Goal: Information Seeking & Learning: Learn about a topic

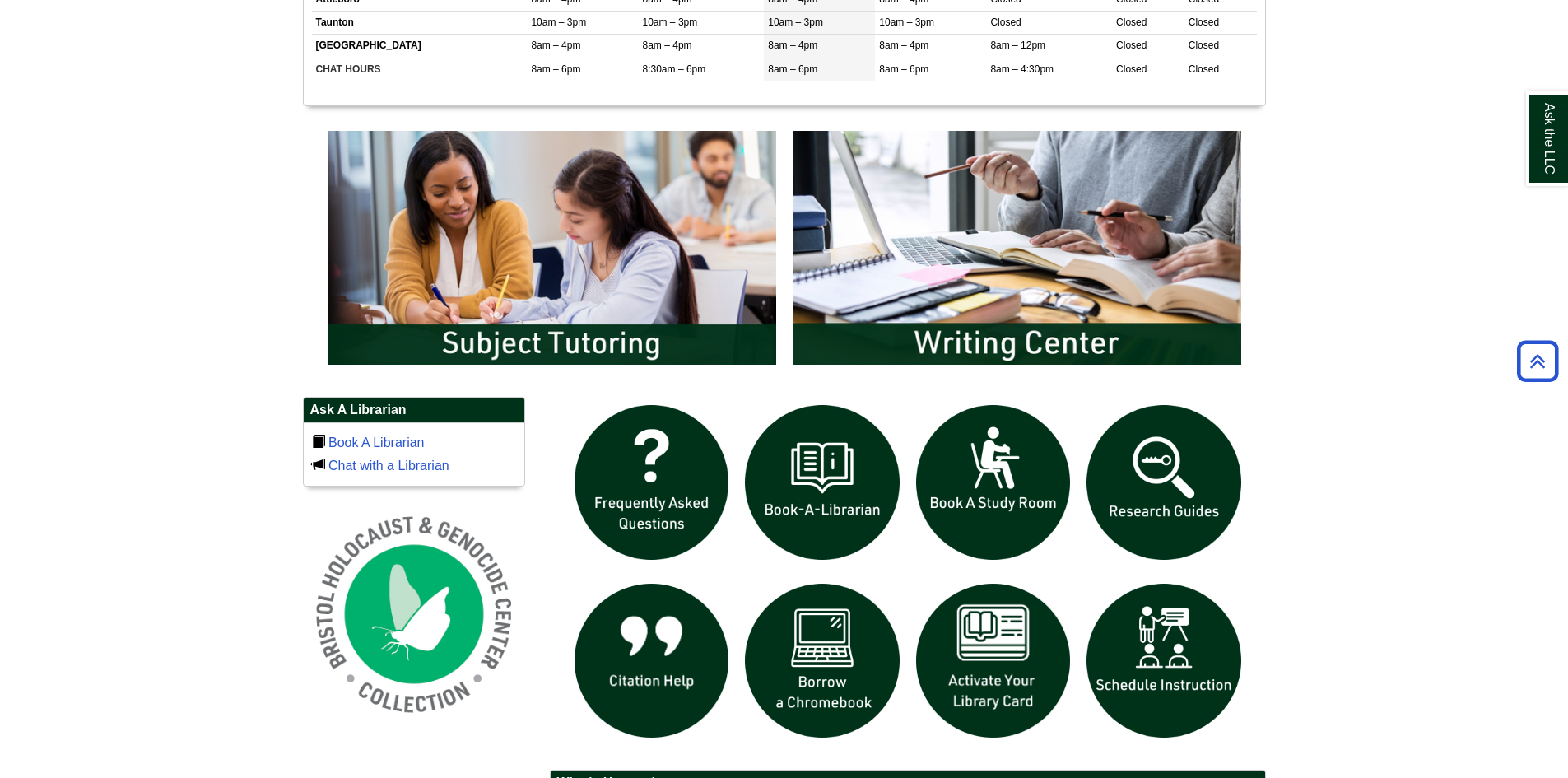
scroll to position [823, 0]
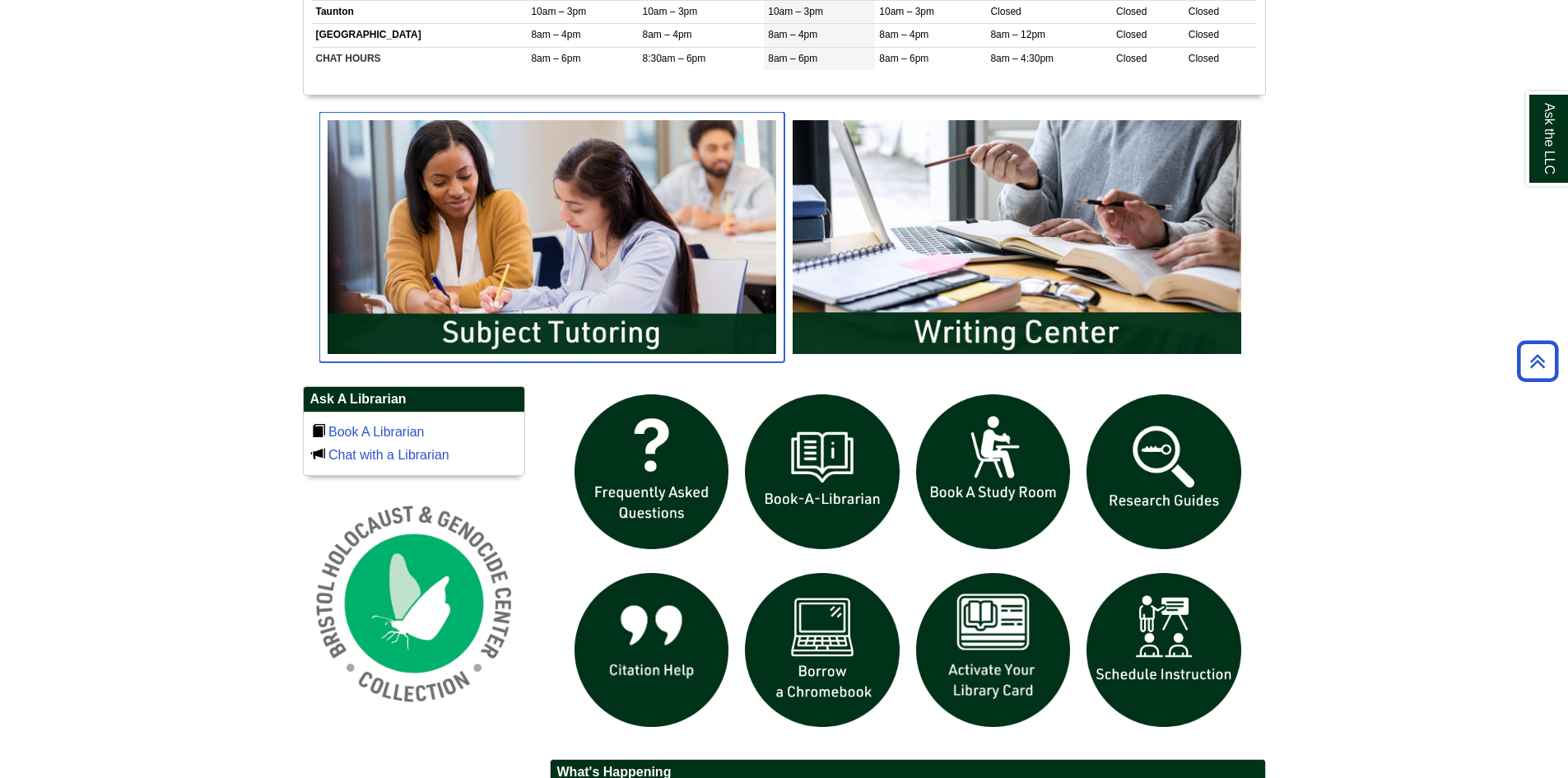
click at [537, 324] on img "slideshow" at bounding box center [552, 237] width 465 height 250
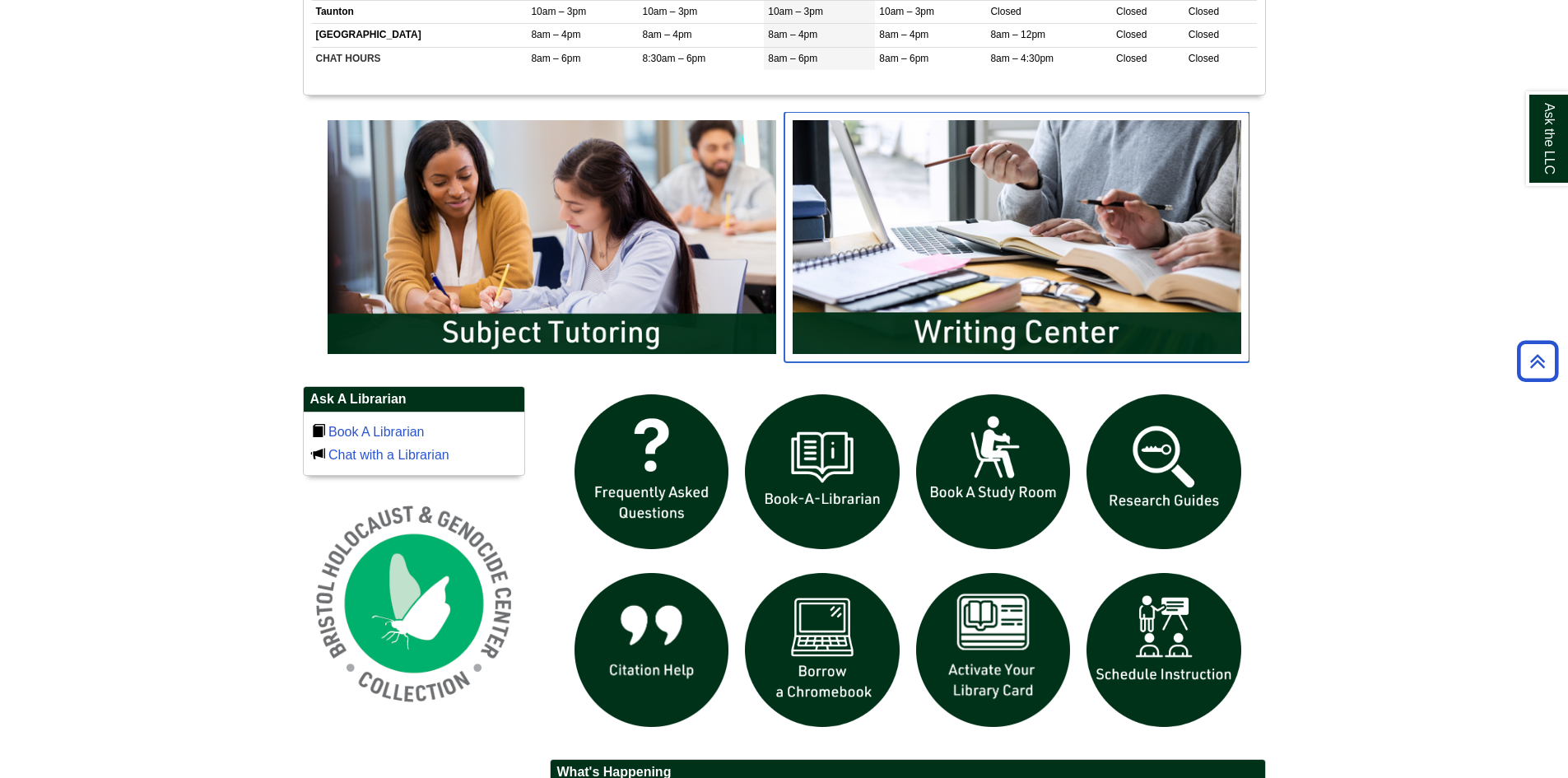
click at [1065, 258] on img "slideshow" at bounding box center [1017, 237] width 465 height 250
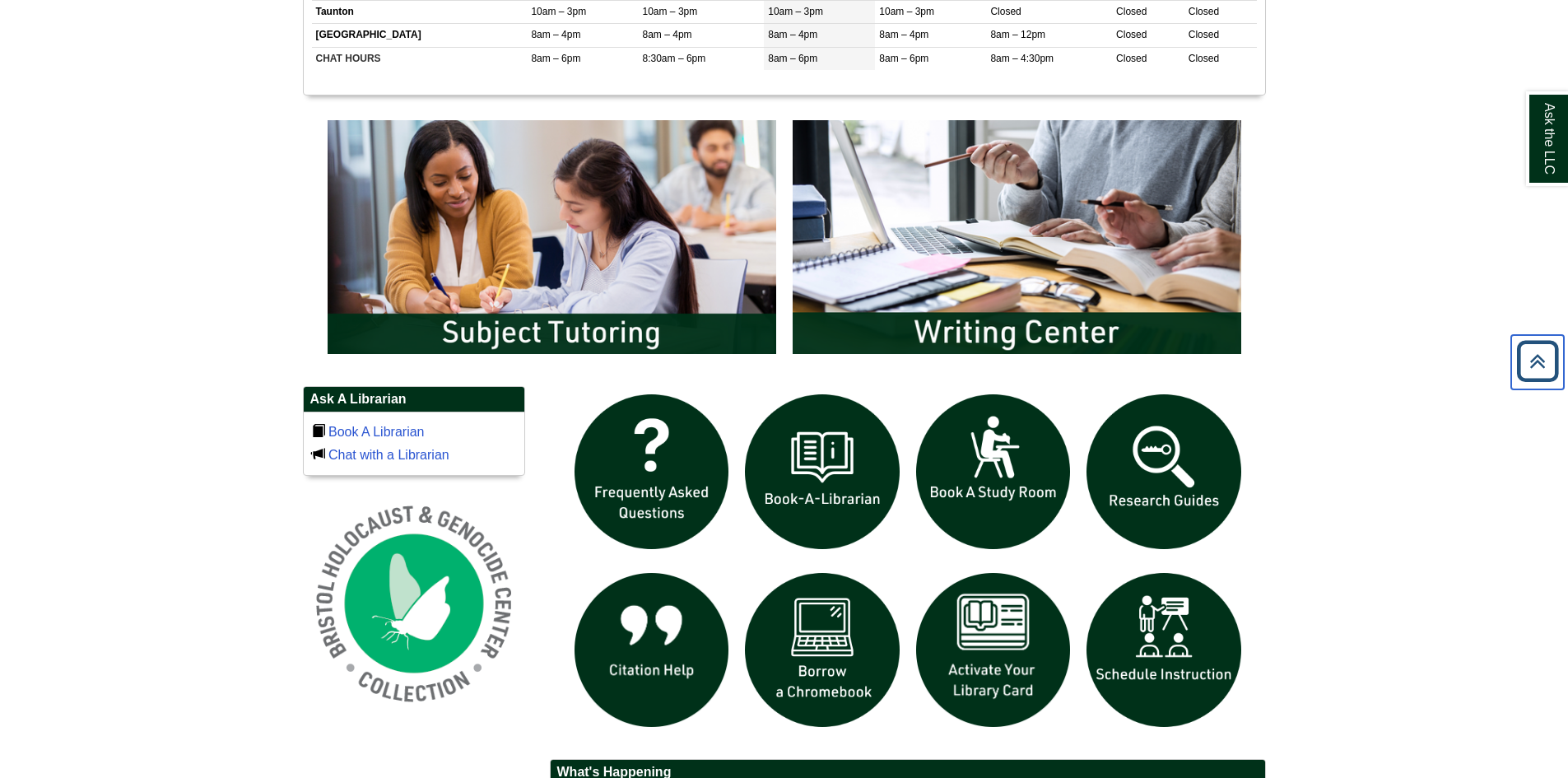
click at [1534, 359] on icon "Back to Top" at bounding box center [1538, 361] width 53 height 53
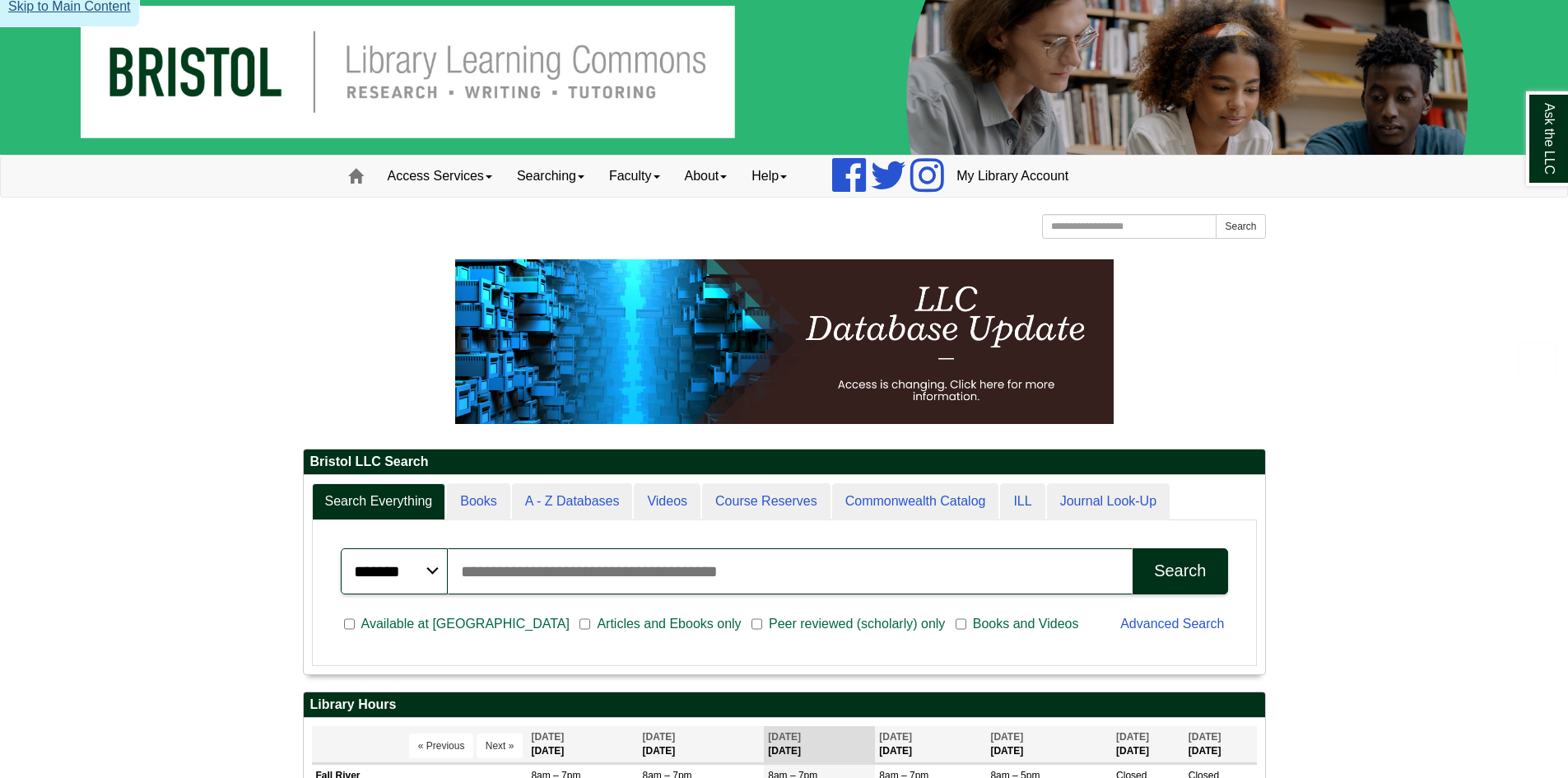
scroll to position [0, 0]
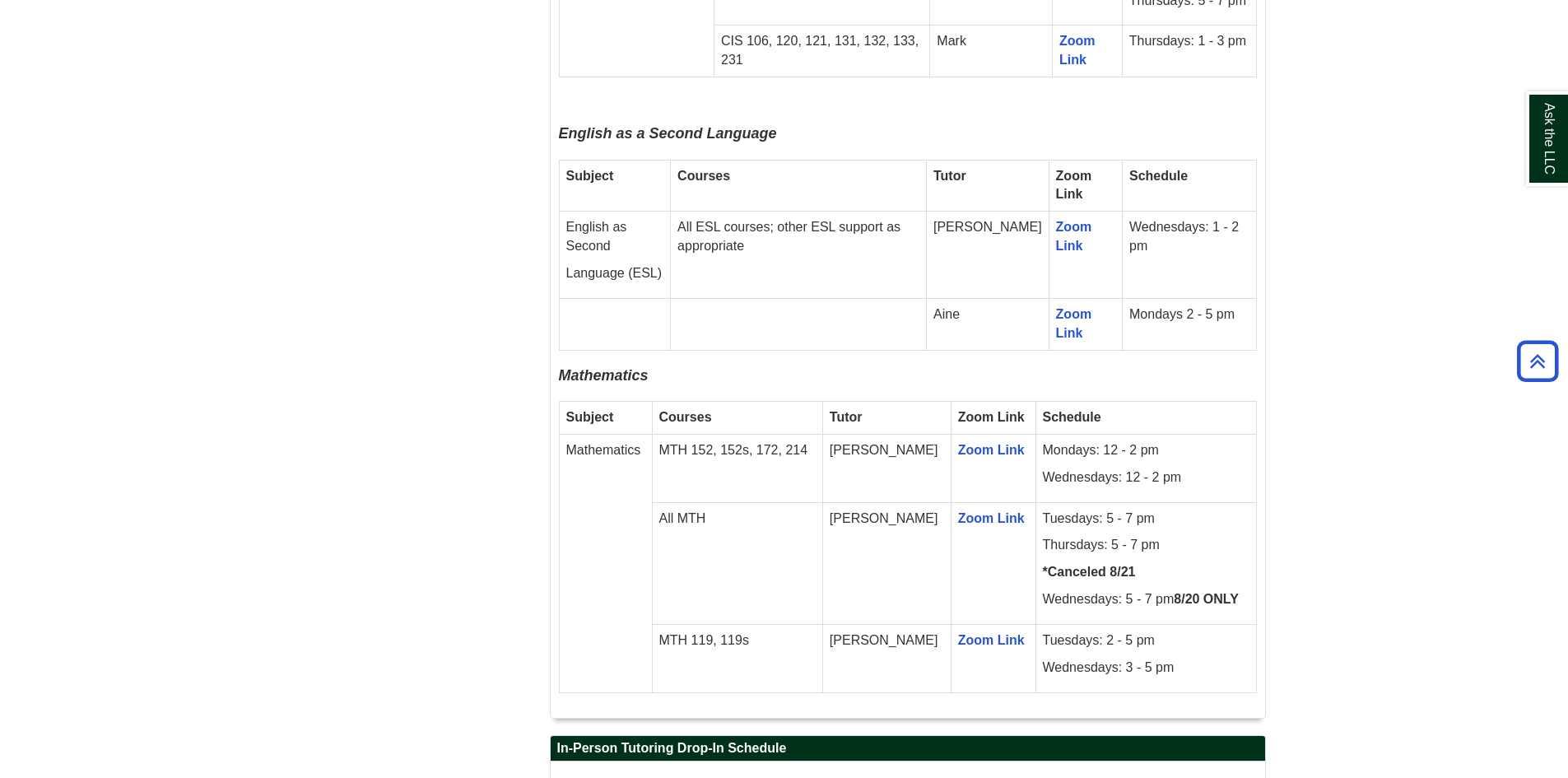
scroll to position [3046, 0]
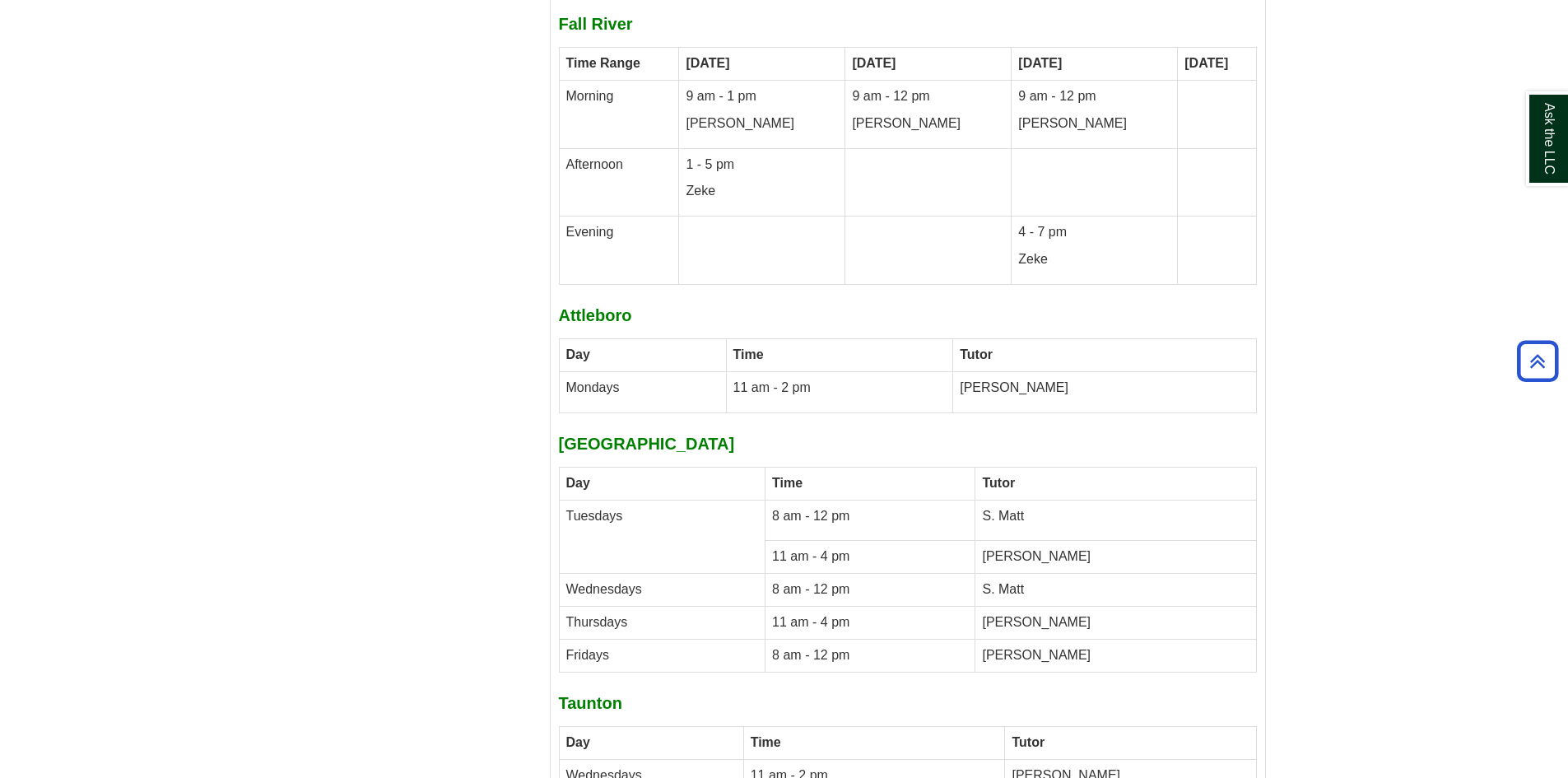
scroll to position [5687, 0]
